Goal: Transaction & Acquisition: Register for event/course

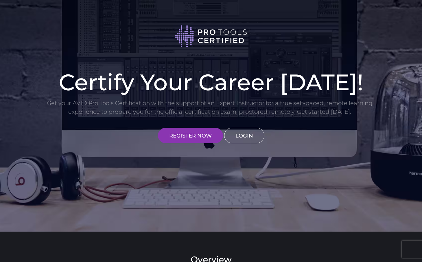
click at [236, 132] on link "LOGIN" at bounding box center [244, 135] width 40 height 16
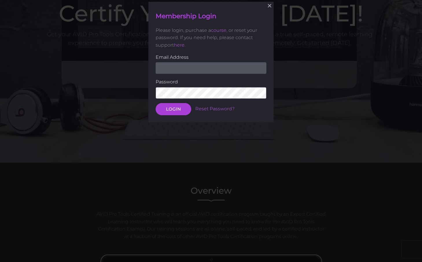
scroll to position [69, 0]
click at [209, 69] on input "email" at bounding box center [211, 68] width 111 height 12
type input "soph.photos02@gmail.com"
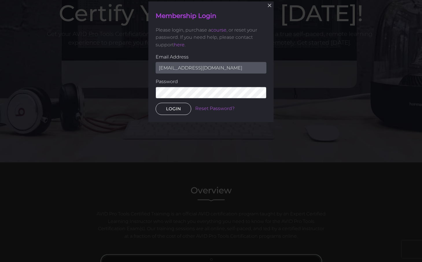
click at [175, 112] on button "LOGIN" at bounding box center [174, 109] width 36 height 12
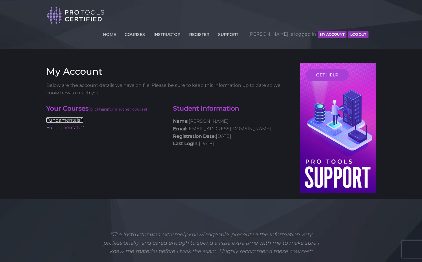
click at [75, 117] on link "Fundamentals 1" at bounding box center [64, 119] width 37 height 5
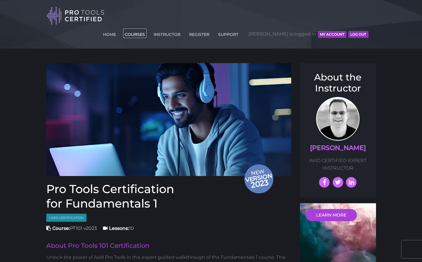
click at [146, 29] on link "COURSES" at bounding box center [134, 33] width 23 height 9
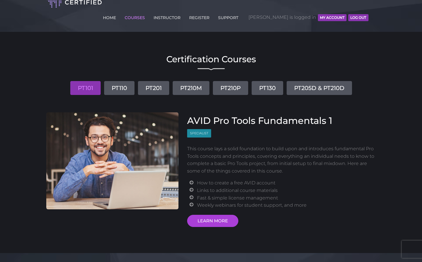
scroll to position [16, 0]
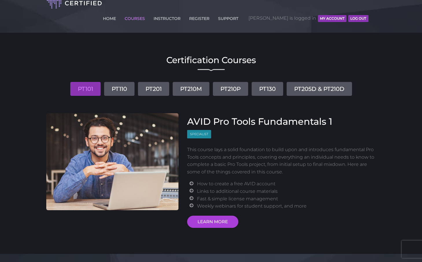
click at [78, 82] on link "PT101" at bounding box center [85, 89] width 30 height 14
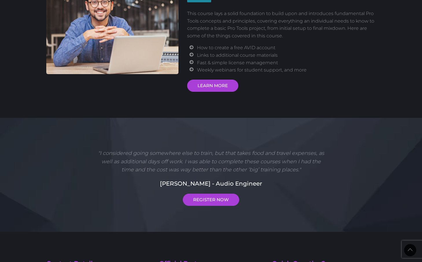
scroll to position [0, 0]
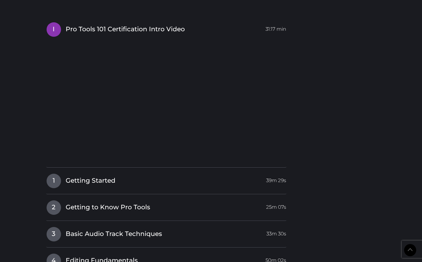
scroll to position [713, 0]
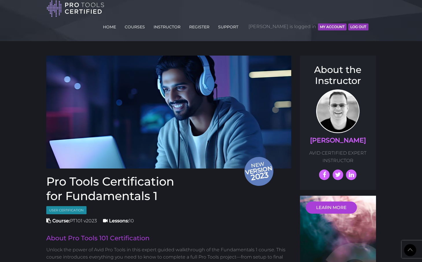
scroll to position [0, 0]
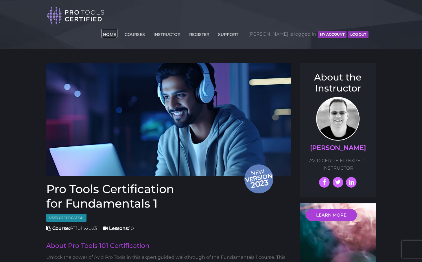
click at [117, 29] on link "HOME" at bounding box center [109, 33] width 16 height 9
click at [182, 29] on link "INSTRUCTOR" at bounding box center [167, 33] width 30 height 9
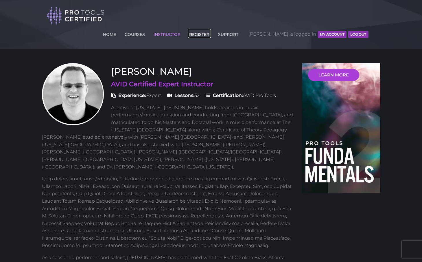
click at [211, 29] on link "REGISTER" at bounding box center [199, 33] width 23 height 9
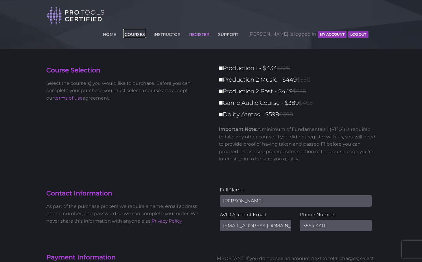
click at [146, 29] on link "COURSES" at bounding box center [134, 33] width 23 height 9
